Goal: Find contact information: Find contact information

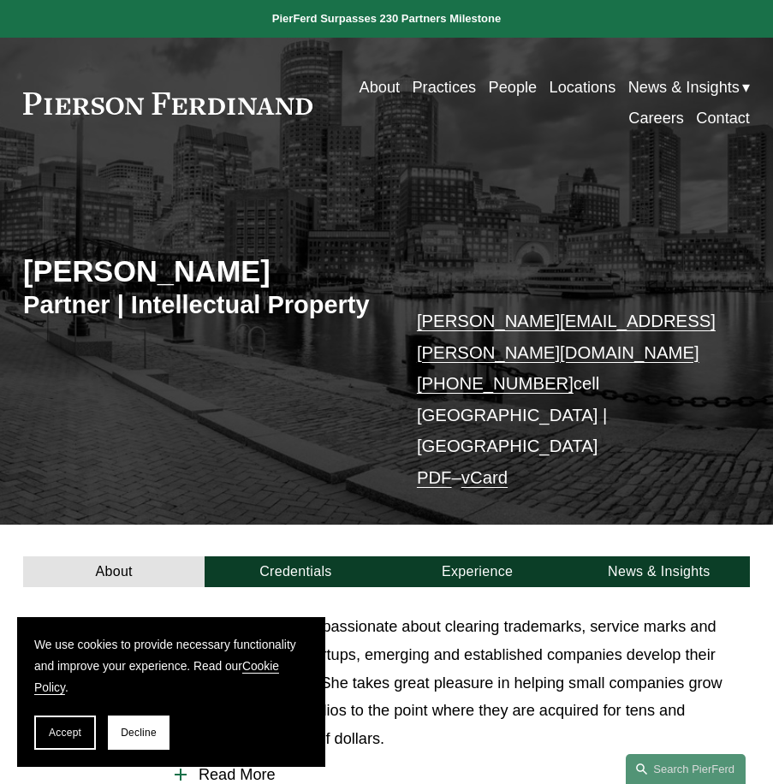
click at [156, 102] on link at bounding box center [167, 103] width 289 height 22
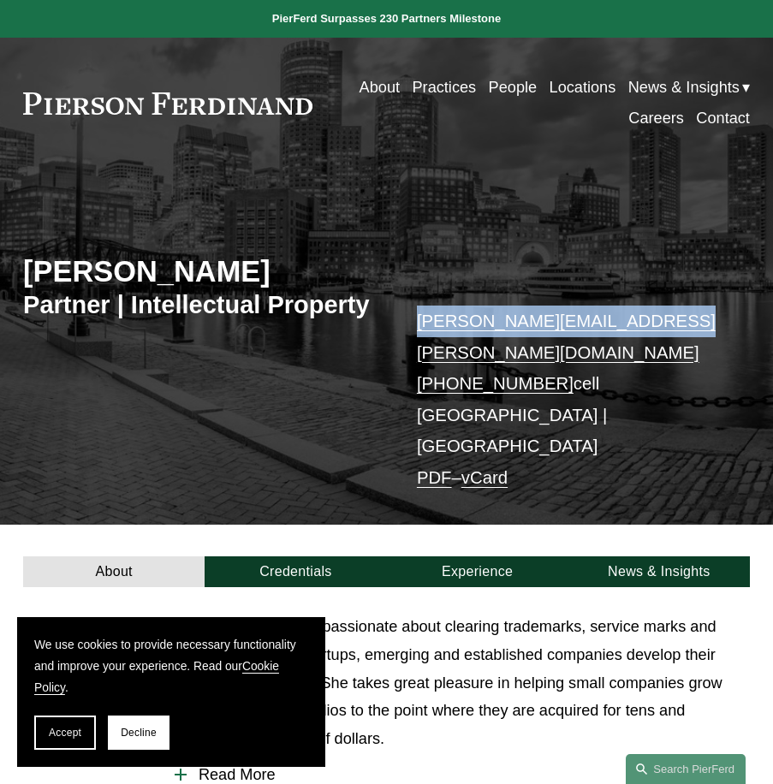
drag, startPoint x: 651, startPoint y: 324, endPoint x: 393, endPoint y: 324, distance: 257.7
click at [393, 324] on div "[PERSON_NAME] Partner | Intellectual Property [PERSON_NAME][EMAIL_ADDRESS][PERS…" at bounding box center [386, 358] width 773 height 333
copy div "[PERSON_NAME][EMAIL_ADDRESS][PERSON_NAME][DOMAIN_NAME]"
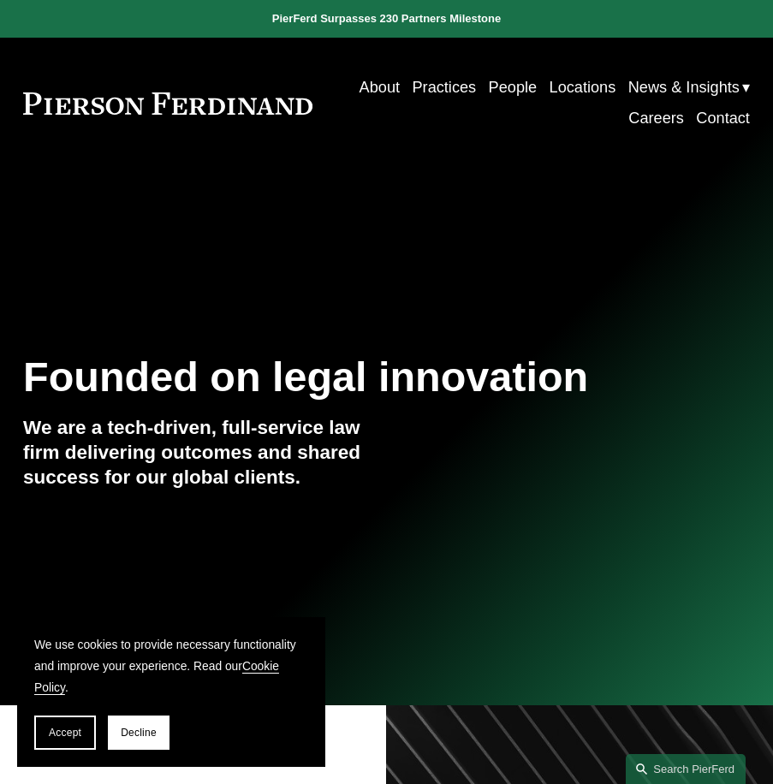
click at [443, 90] on link "Practices" at bounding box center [444, 87] width 64 height 31
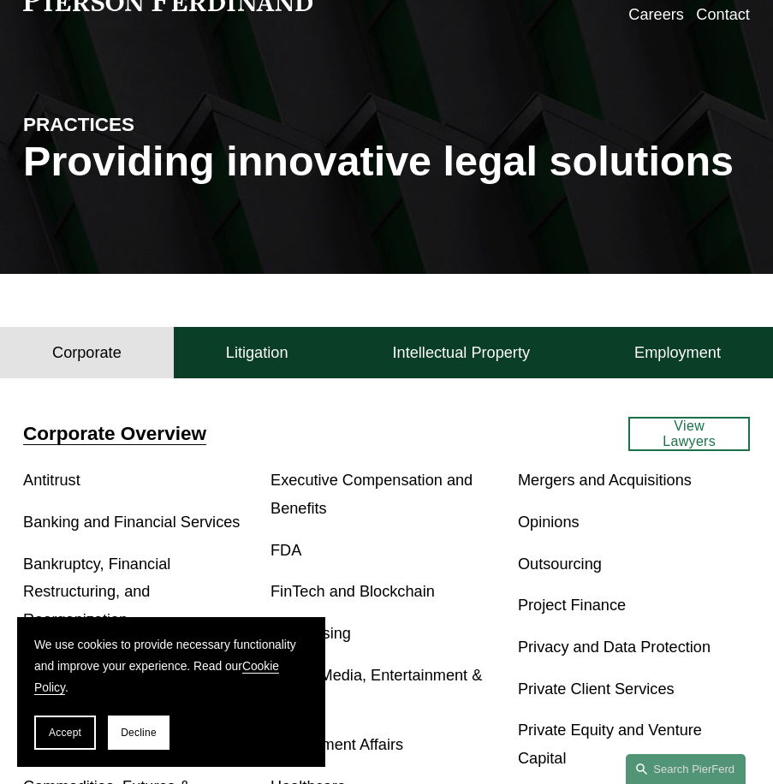
scroll to position [514, 0]
